Goal: Use online tool/utility: Utilize a website feature to perform a specific function

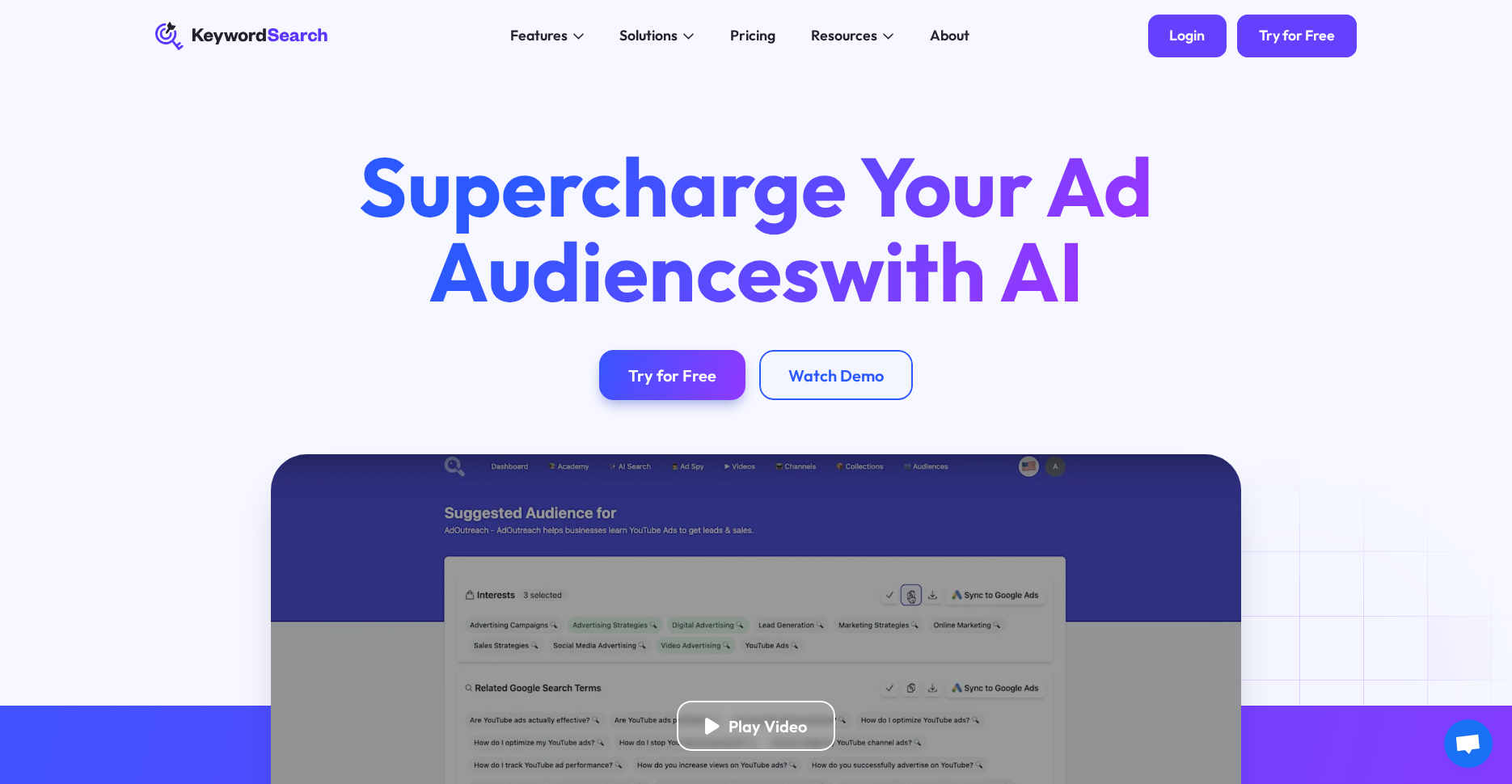
click at [1187, 36] on div "Login" at bounding box center [1187, 35] width 36 height 18
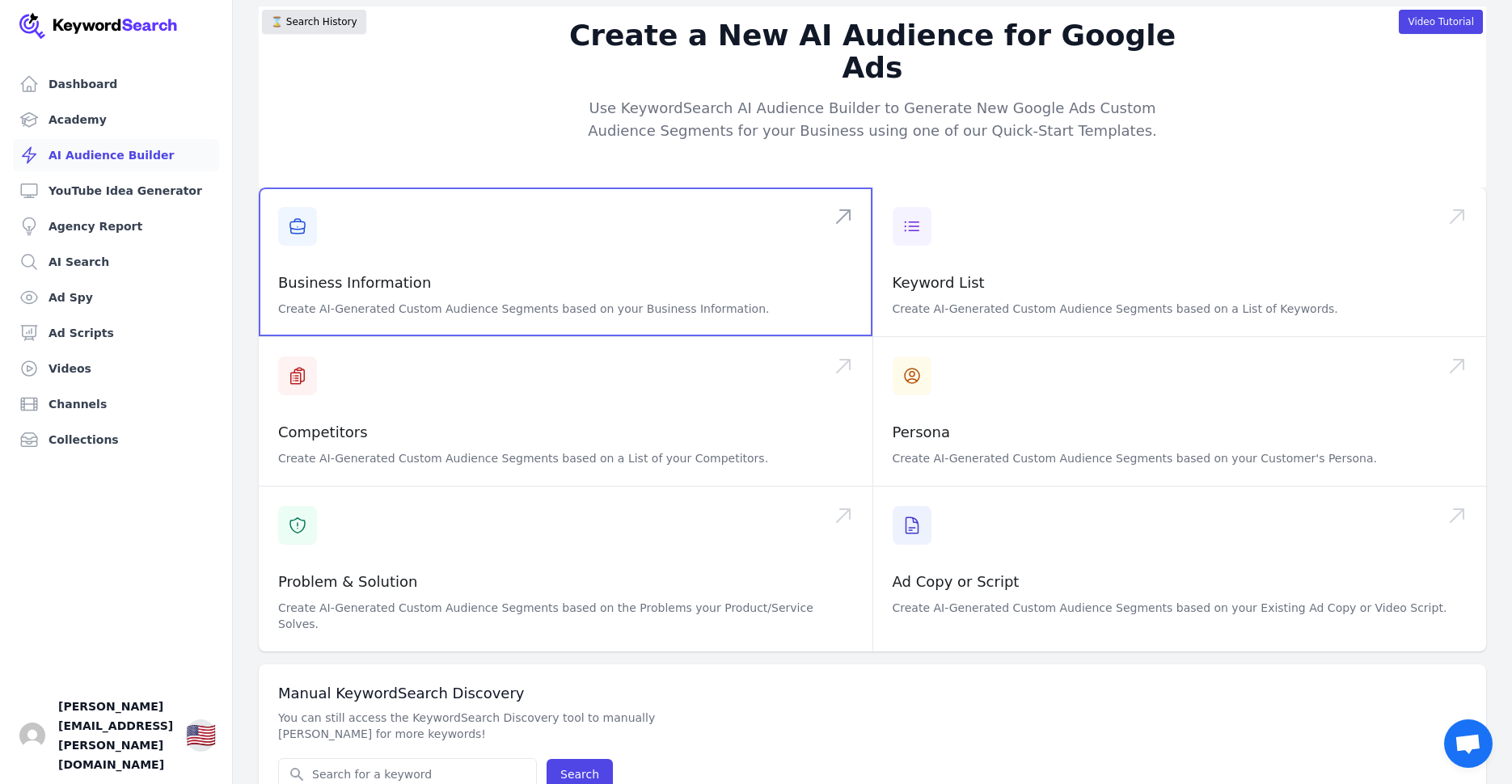
click at [297, 190] on span at bounding box center [566, 262] width 614 height 149
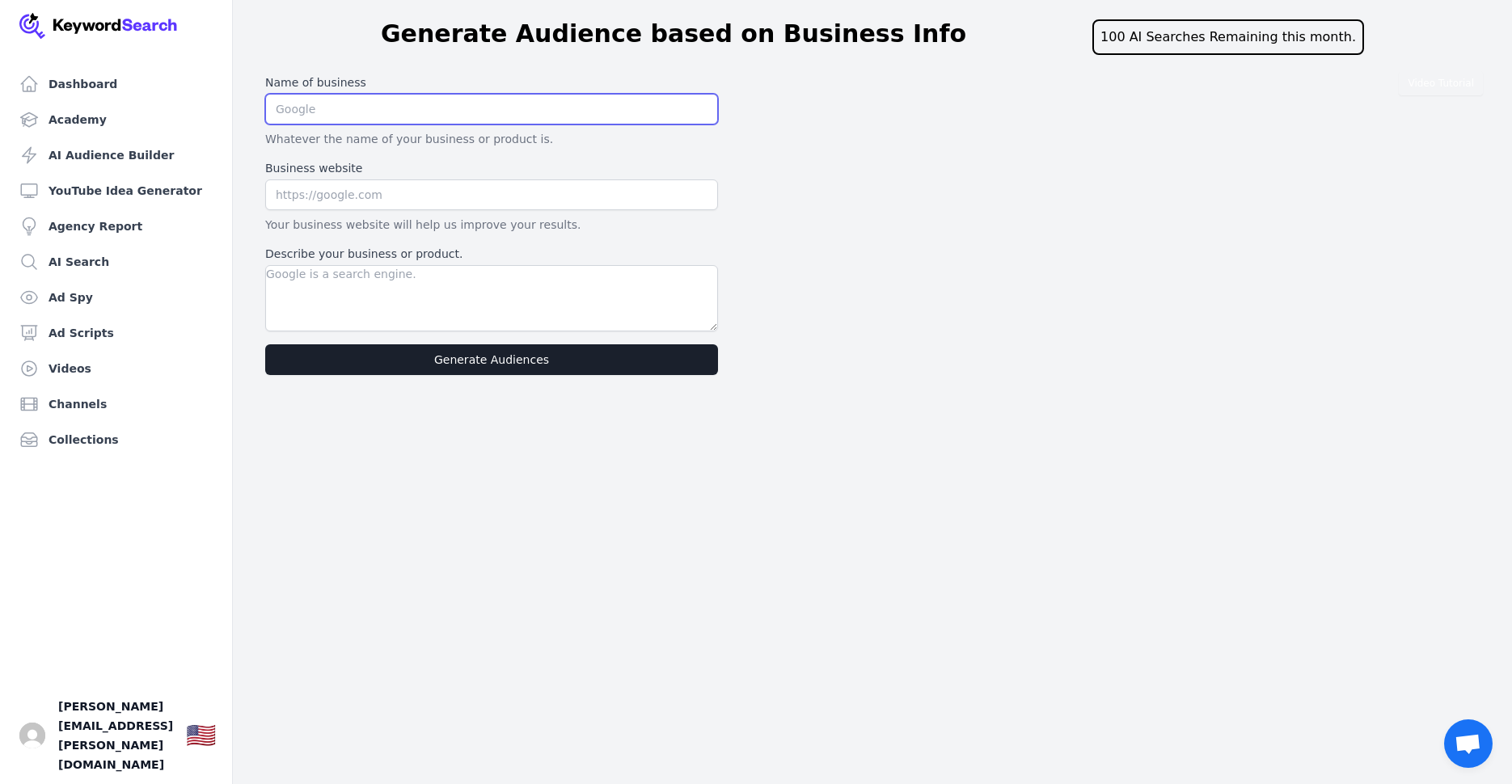
click at [548, 110] on input "text" at bounding box center [491, 109] width 453 height 31
type input "[DOMAIN_NAME]"
drag, startPoint x: 424, startPoint y: 105, endPoint x: 248, endPoint y: 113, distance: 176.2
click at [265, 109] on input "[DOMAIN_NAME]" at bounding box center [491, 109] width 453 height 31
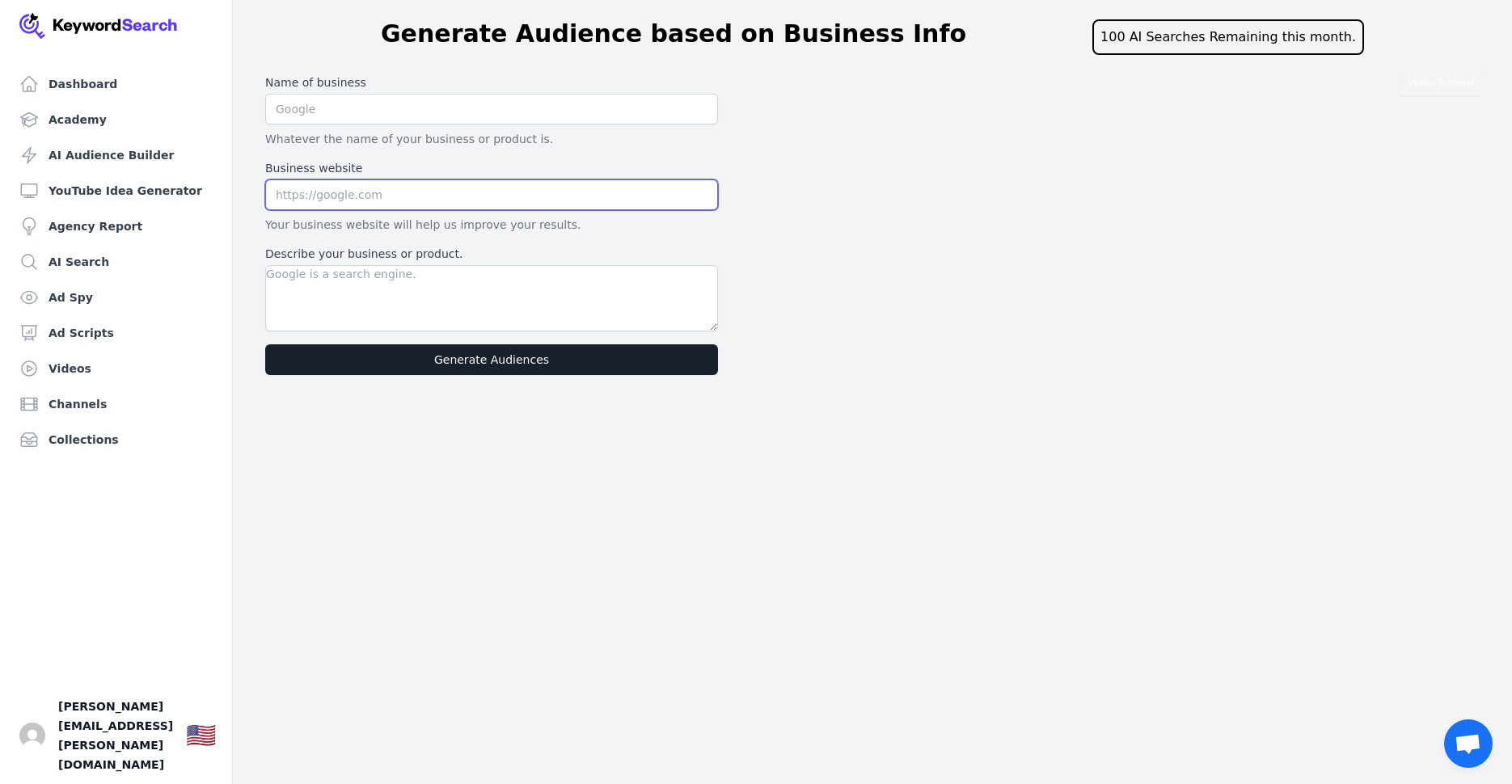
click at [317, 202] on input "text" at bounding box center [491, 195] width 453 height 31
paste input "[DOMAIN_NAME]"
click at [274, 195] on input "[DOMAIN_NAME]" at bounding box center [491, 195] width 453 height 31
type input "[URL][DOMAIN_NAME]"
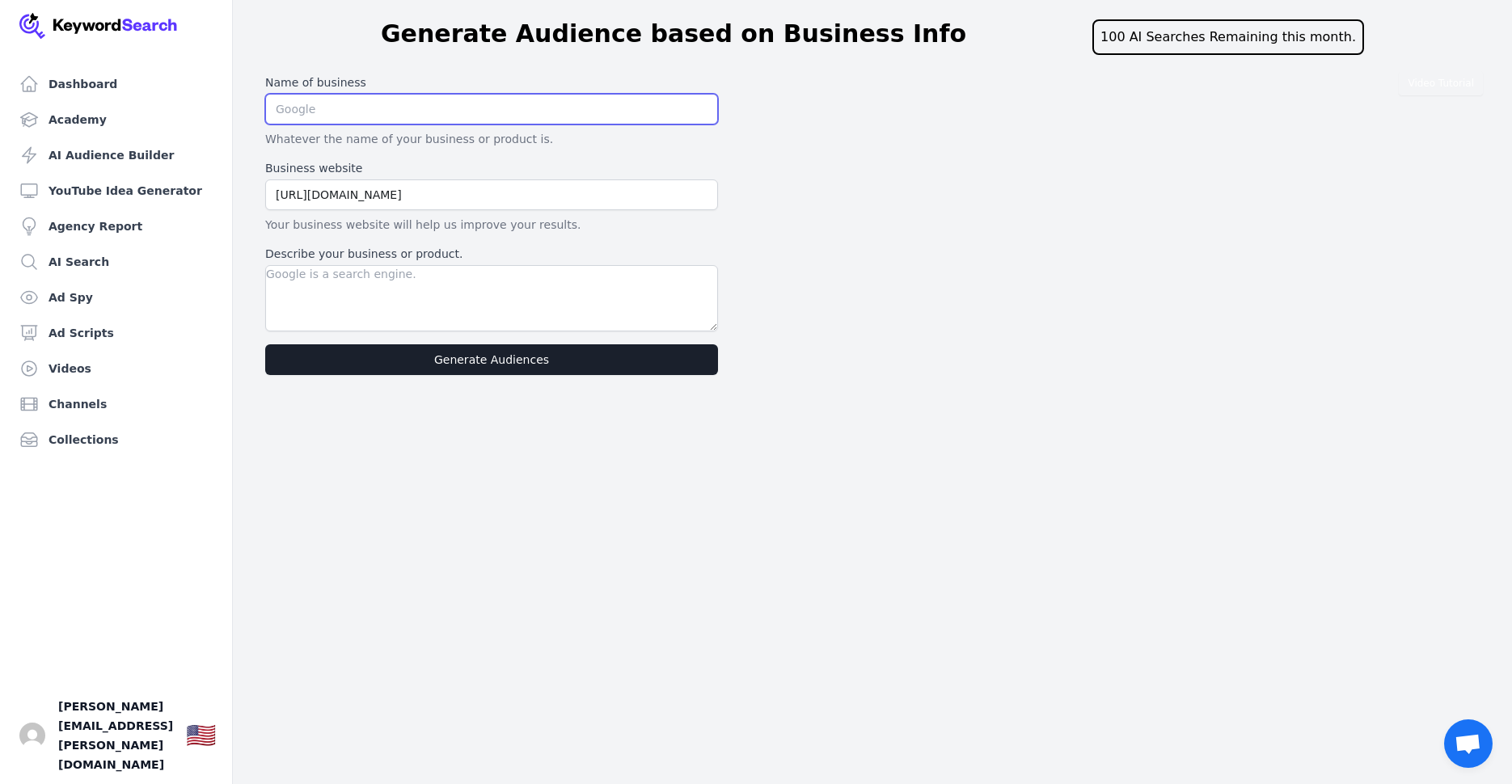
click at [361, 113] on input "text" at bounding box center [491, 109] width 453 height 31
paste input "[DOMAIN_NAME]"
click at [369, 110] on input "www.youtubeover40" at bounding box center [491, 109] width 453 height 31
click at [343, 110] on input "www.youtubeover 40" at bounding box center [491, 109] width 453 height 31
drag, startPoint x: 303, startPoint y: 110, endPoint x: 303, endPoint y: 125, distance: 15.0
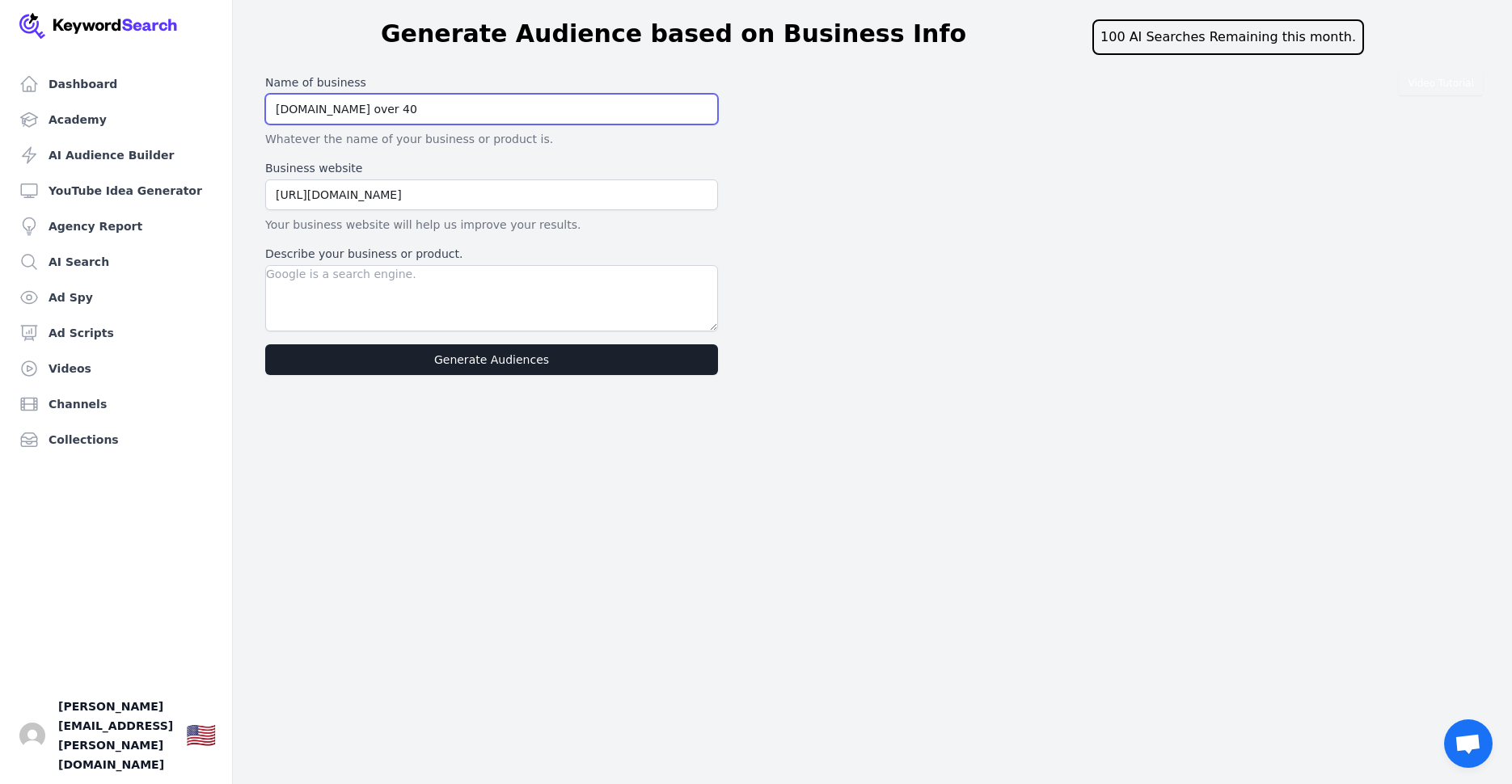
click at [303, 111] on input "[DOMAIN_NAME] over 40" at bounding box center [491, 109] width 453 height 31
type input "youtube over 40"
click at [350, 284] on textarea "Describe your business or product." at bounding box center [491, 298] width 453 height 67
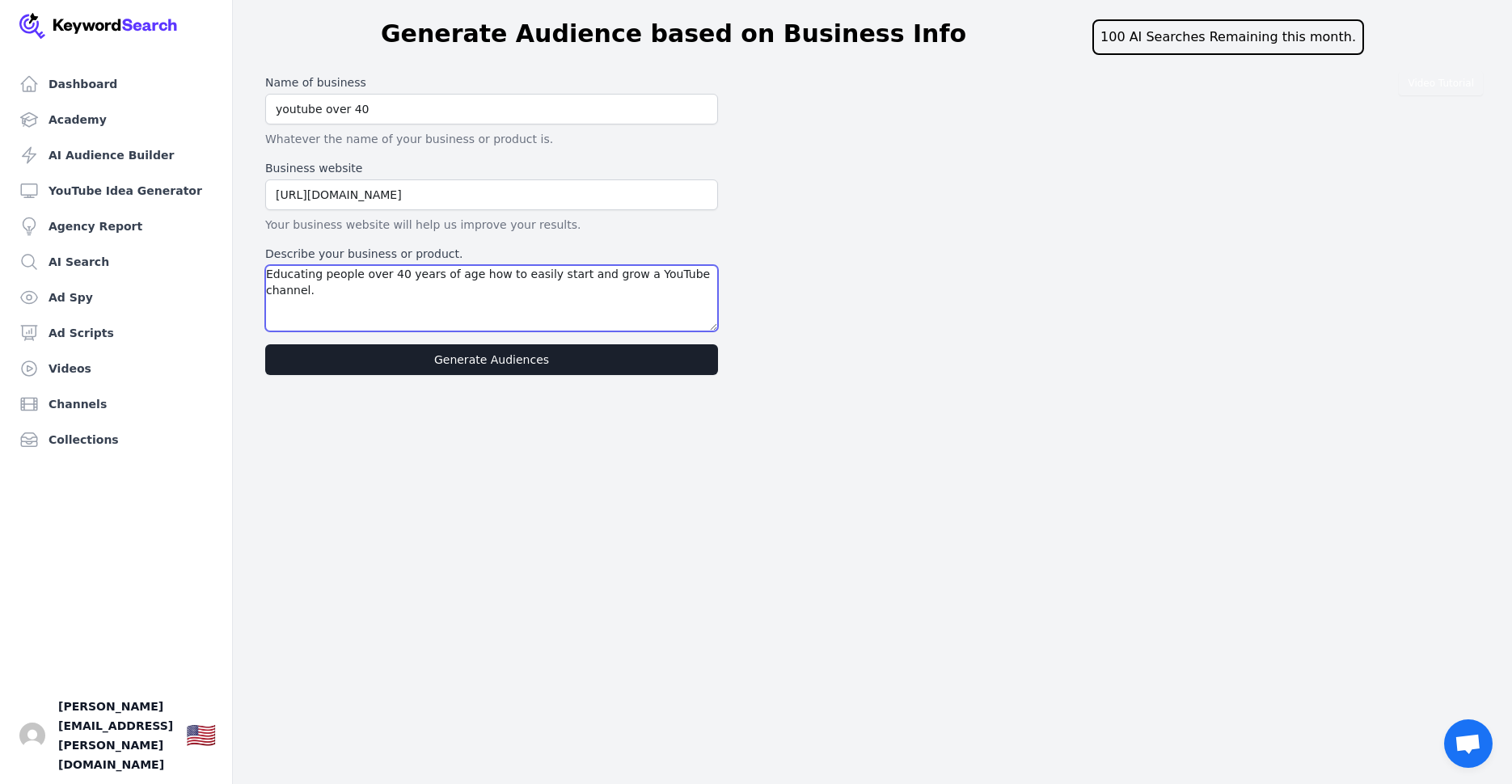
type textarea "Educating people over 40 years of age how to easily start and grow a YouTube ch…"
click at [481, 357] on button "Generate Audiences" at bounding box center [491, 360] width 453 height 31
